Goal: Information Seeking & Learning: Learn about a topic

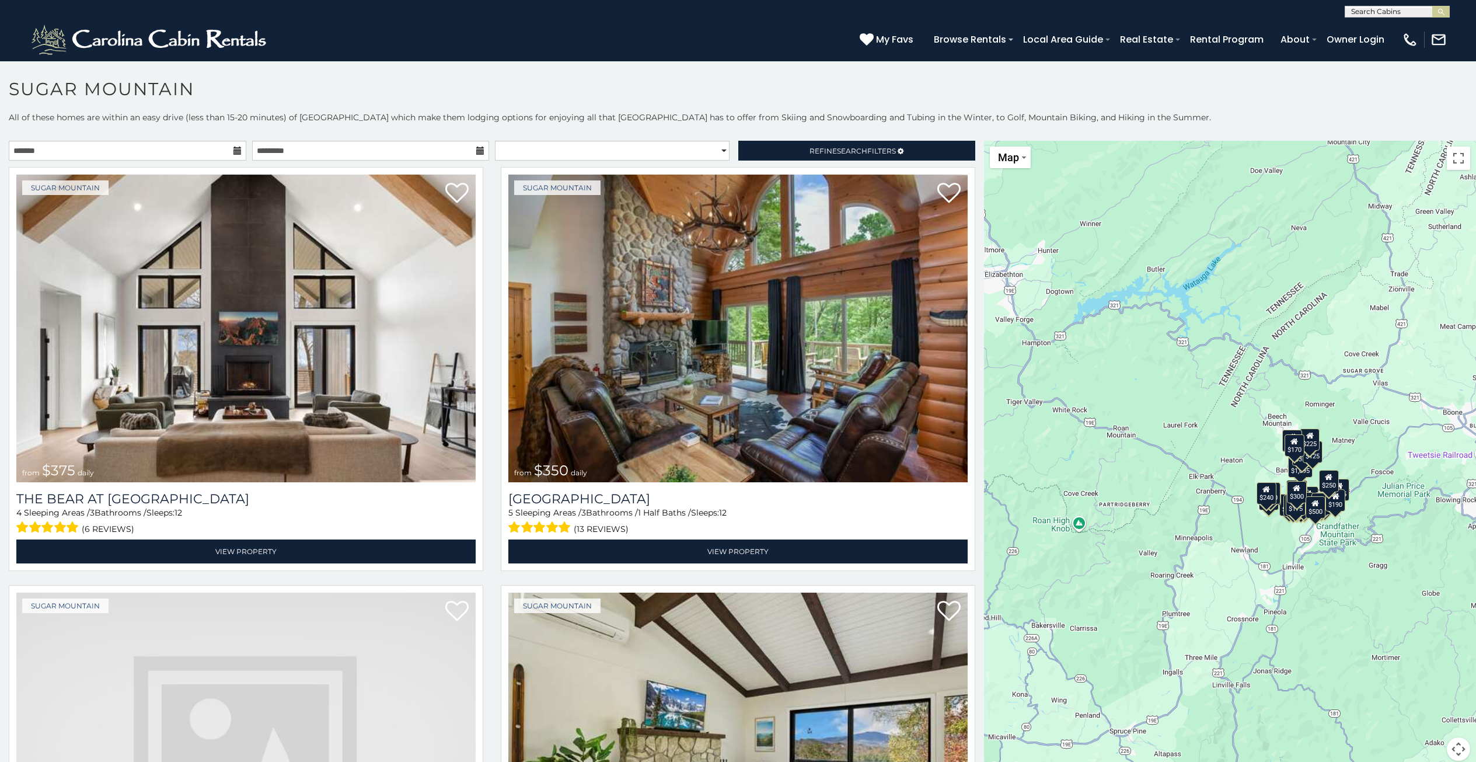
scroll to position [6, 0]
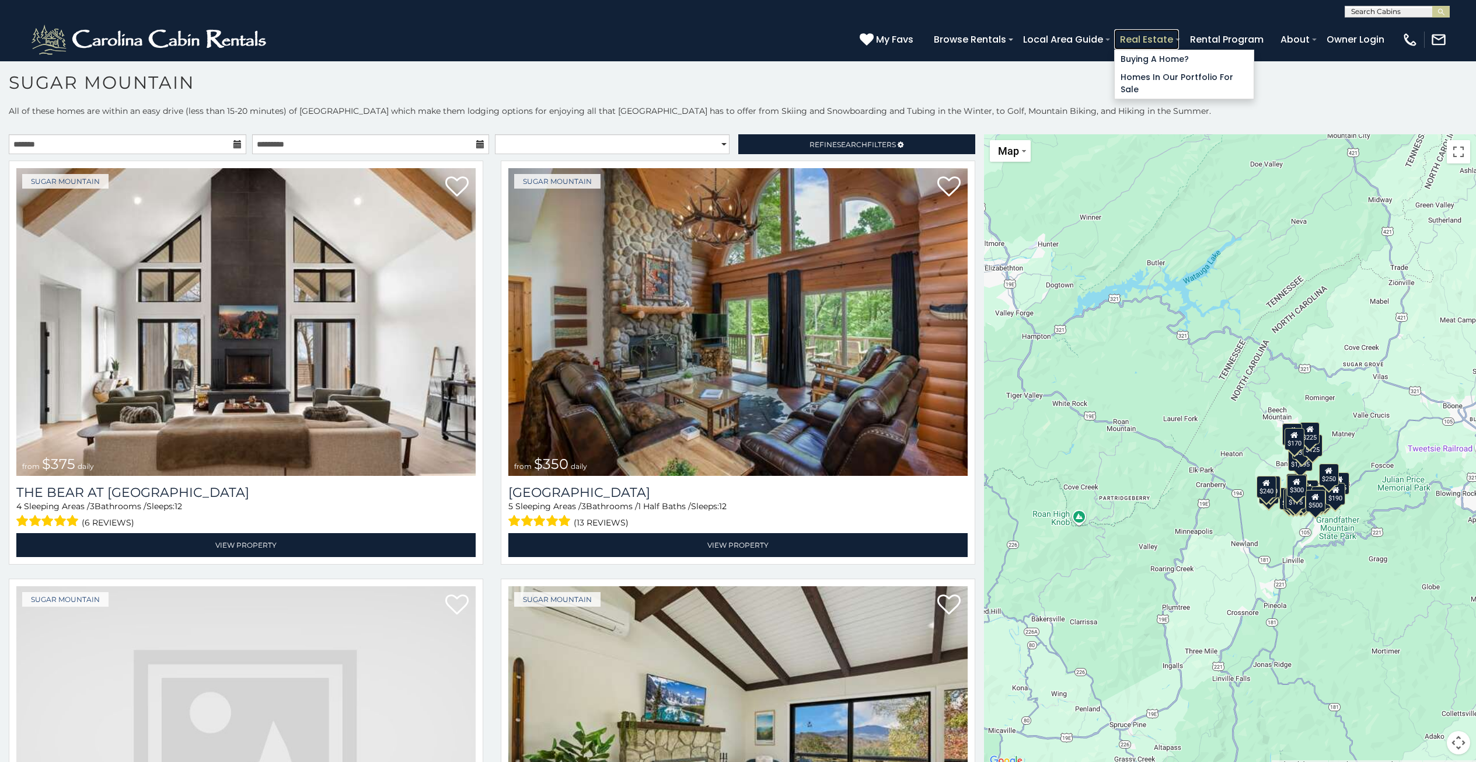
click at [1149, 39] on link "Real Estate" at bounding box center [1146, 39] width 65 height 20
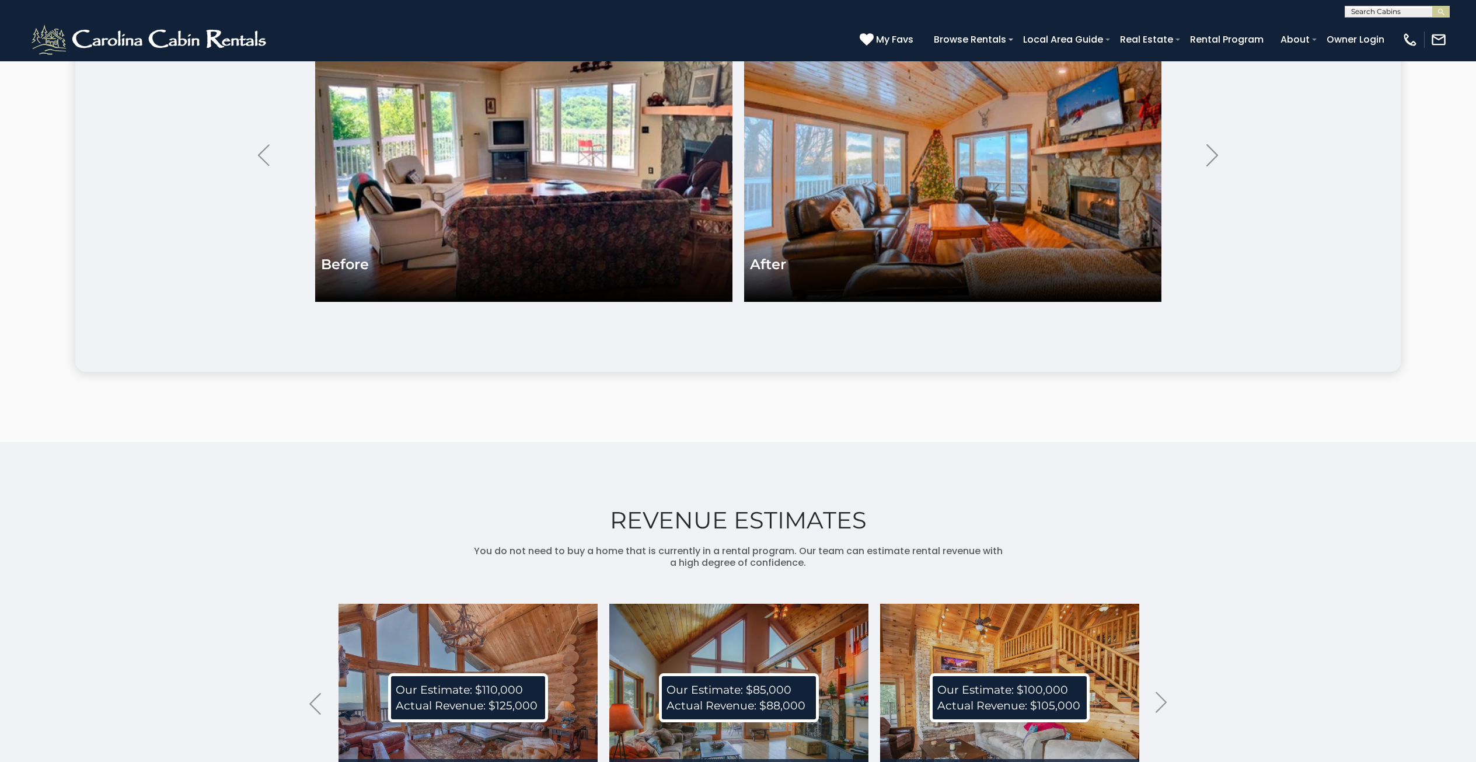
scroll to position [2783, 0]
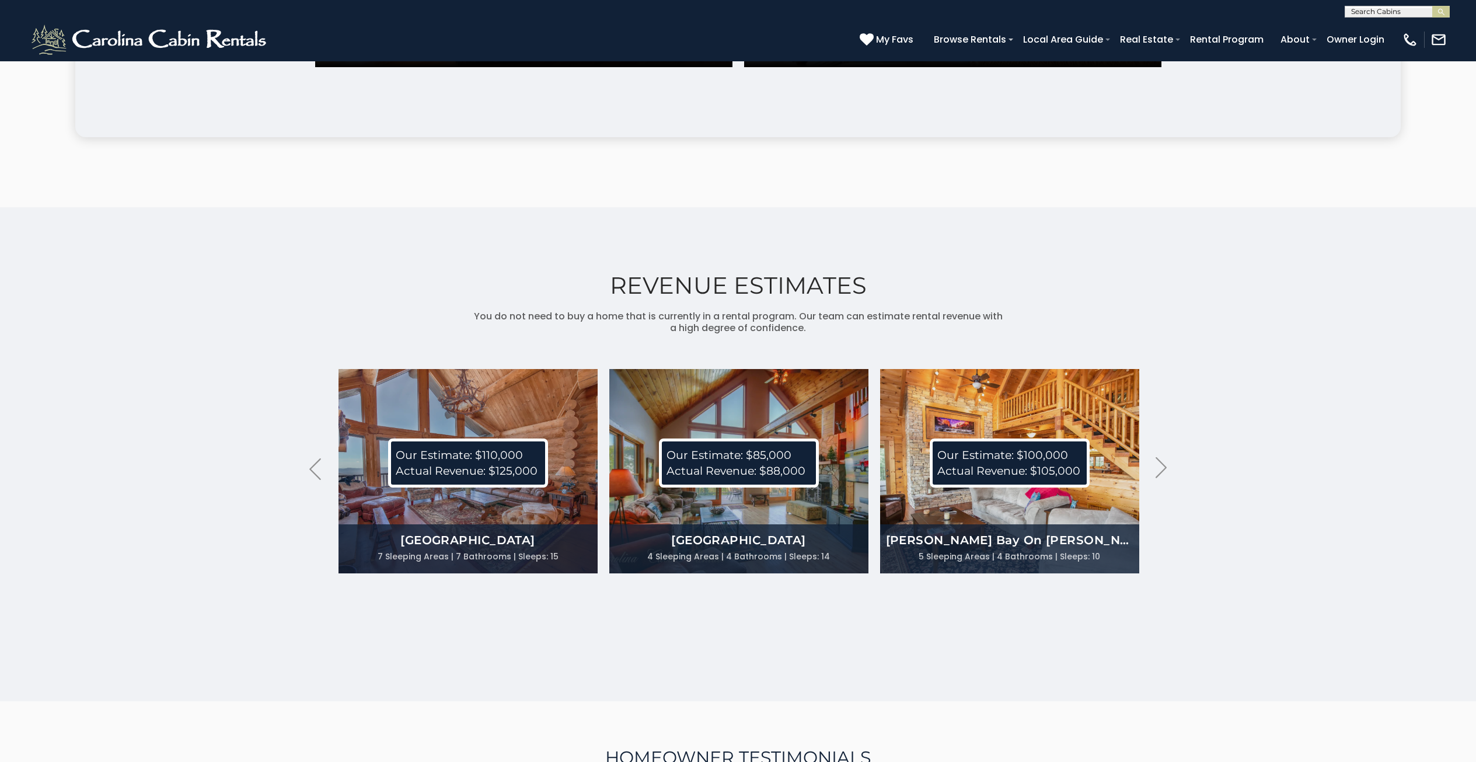
click at [1010, 487] on p "Our Estimate: $100,000 Actual Revenue: $105,000" at bounding box center [1010, 462] width 160 height 49
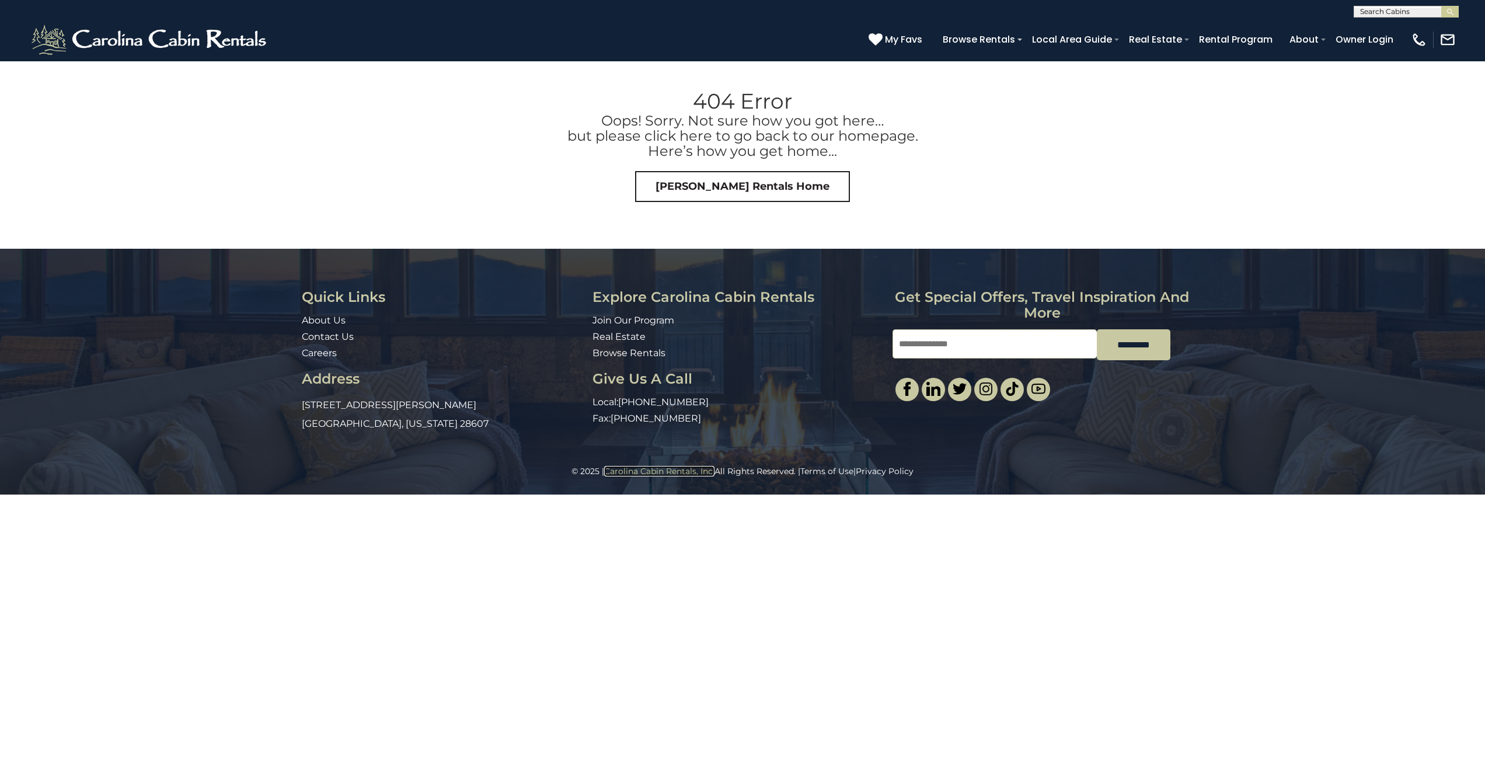
click at [658, 471] on link "Carolina Cabin Rentals, Inc." at bounding box center [659, 471] width 110 height 11
